Goal: Transaction & Acquisition: Book appointment/travel/reservation

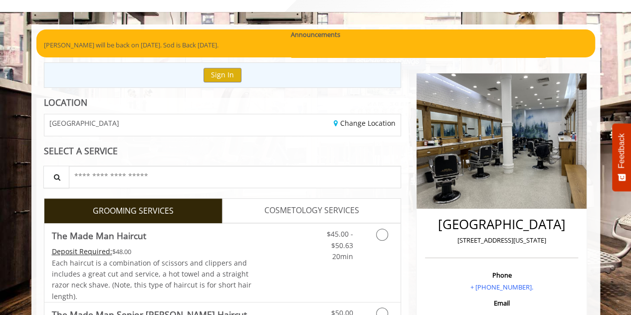
scroll to position [150, 0]
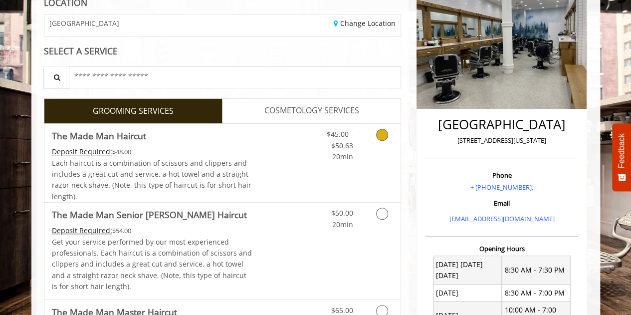
click at [290, 165] on link "Discounted Price" at bounding box center [281, 163] width 59 height 78
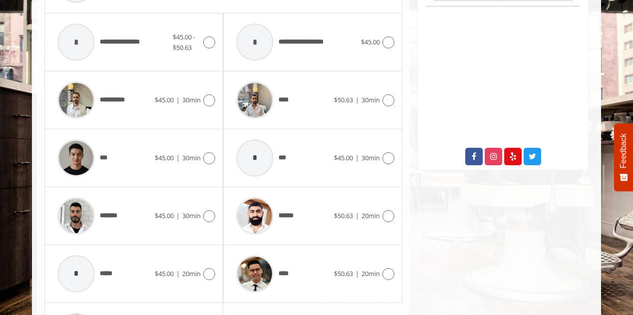
scroll to position [555, 0]
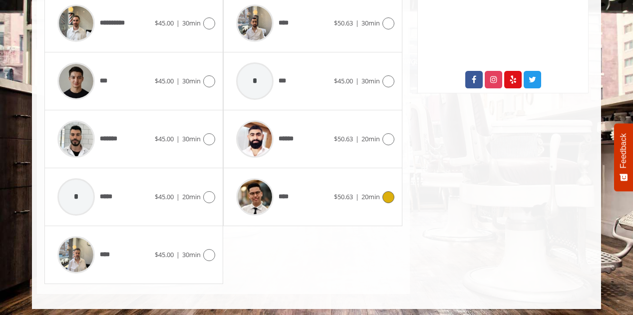
click at [336, 192] on span "$50.63" at bounding box center [343, 196] width 19 height 9
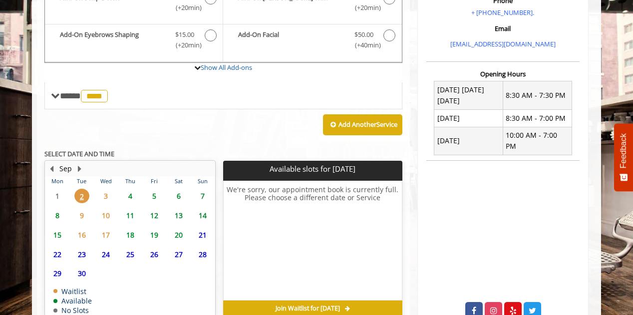
scroll to position [369, 0]
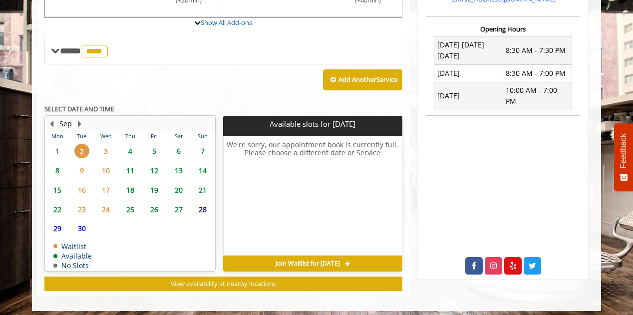
click at [129, 149] on span "4" at bounding box center [130, 151] width 15 height 14
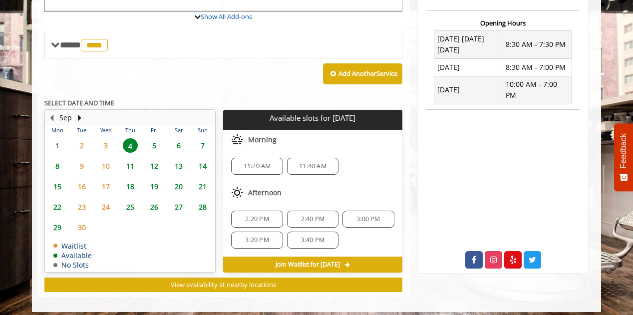
scroll to position [378, 0]
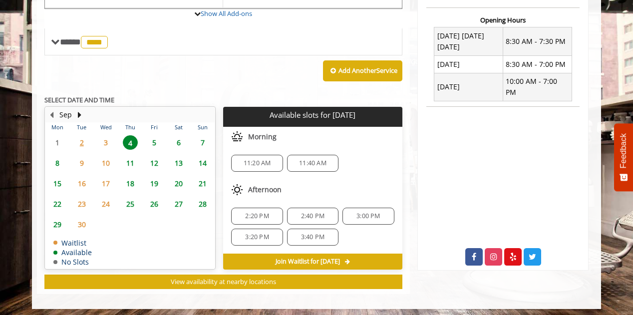
click at [107, 137] on span "3" at bounding box center [105, 142] width 15 height 14
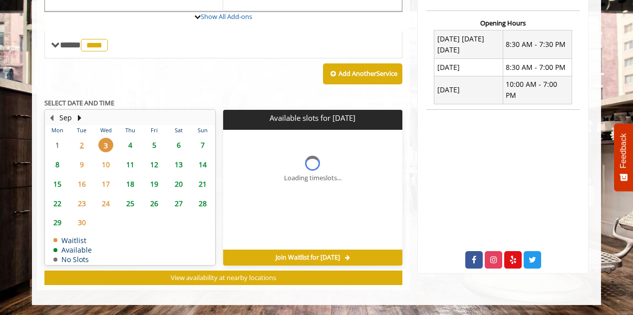
scroll to position [372, 0]
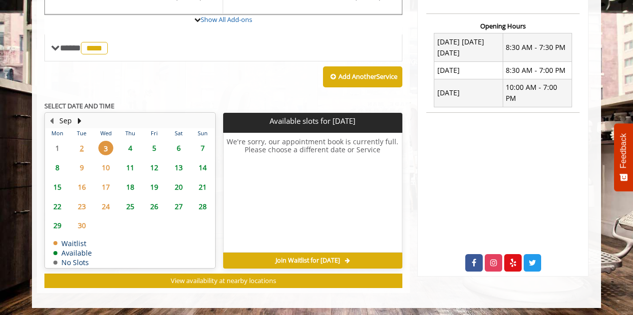
click at [126, 146] on span "4" at bounding box center [130, 148] width 15 height 14
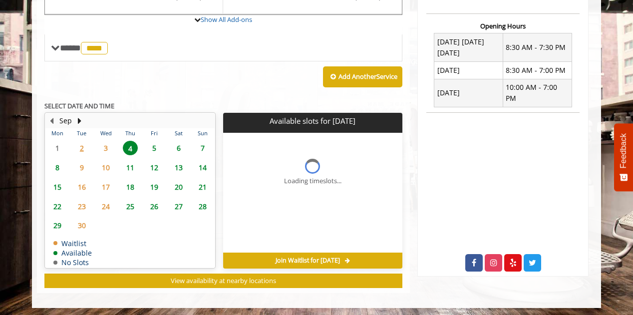
scroll to position [378, 0]
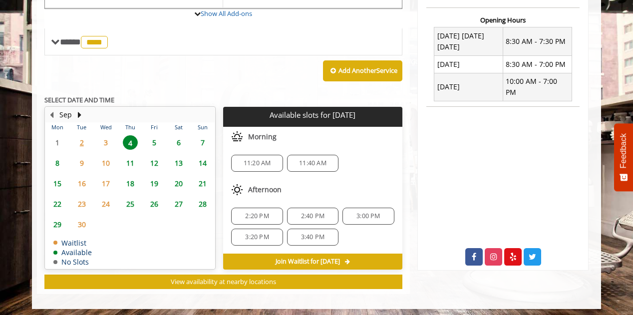
click at [154, 139] on span "5" at bounding box center [154, 142] width 15 height 14
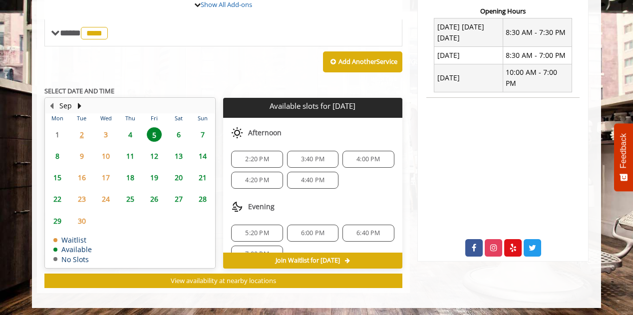
scroll to position [85, 0]
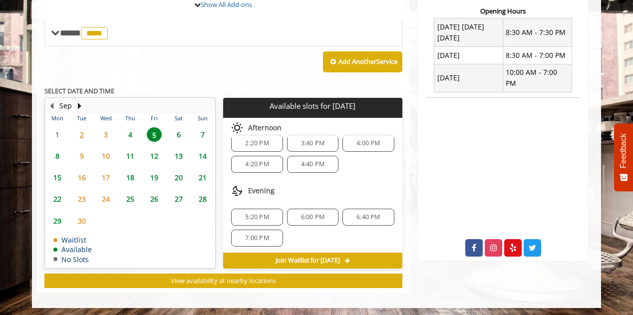
click at [133, 131] on span "4" at bounding box center [130, 134] width 15 height 14
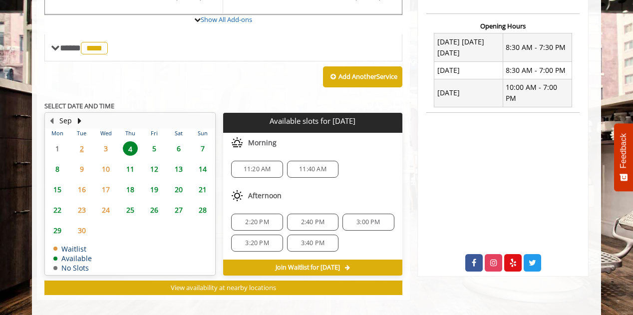
scroll to position [378, 0]
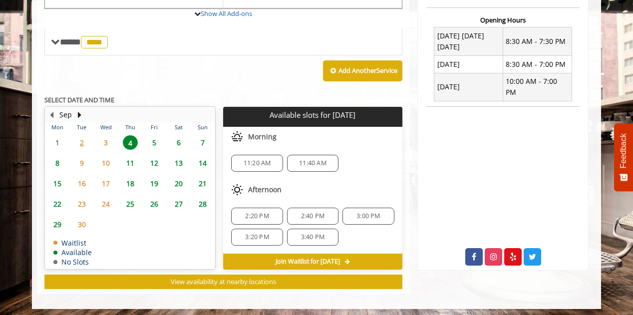
click at [155, 158] on span "12" at bounding box center [154, 163] width 15 height 14
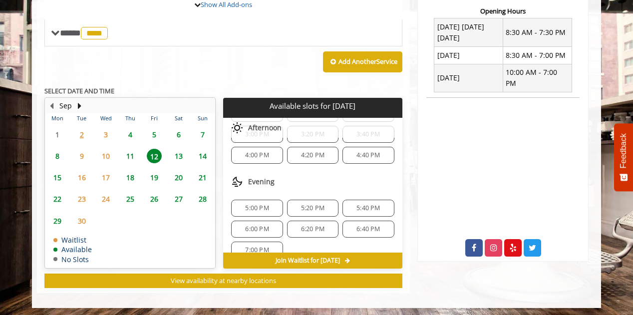
scroll to position [188, 0]
